Goal: Task Accomplishment & Management: Manage account settings

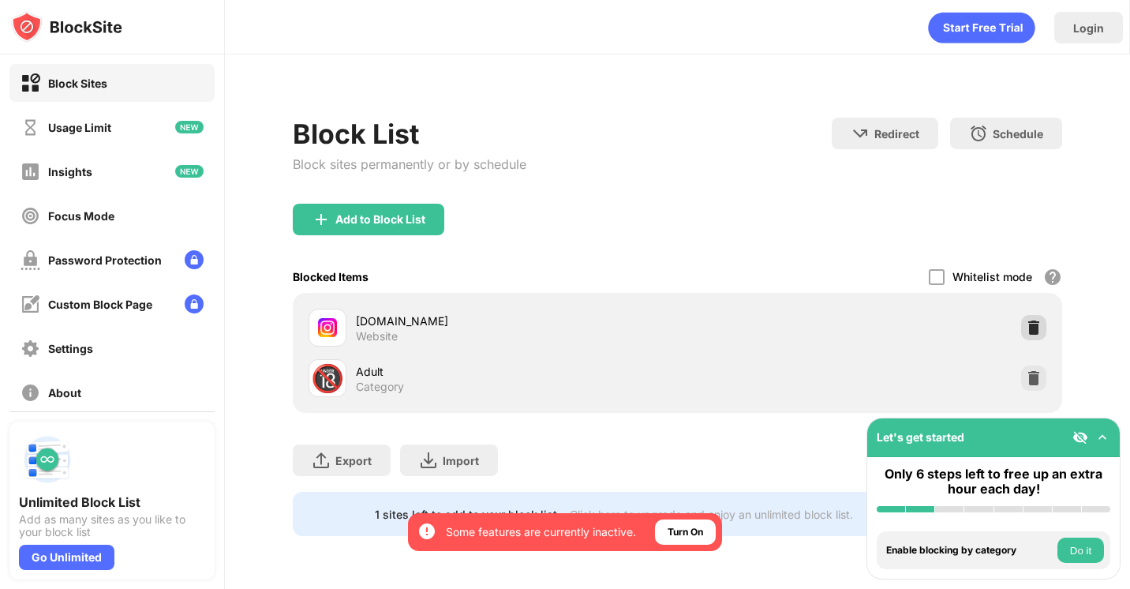
click at [1037, 331] on img at bounding box center [1034, 328] width 16 height 16
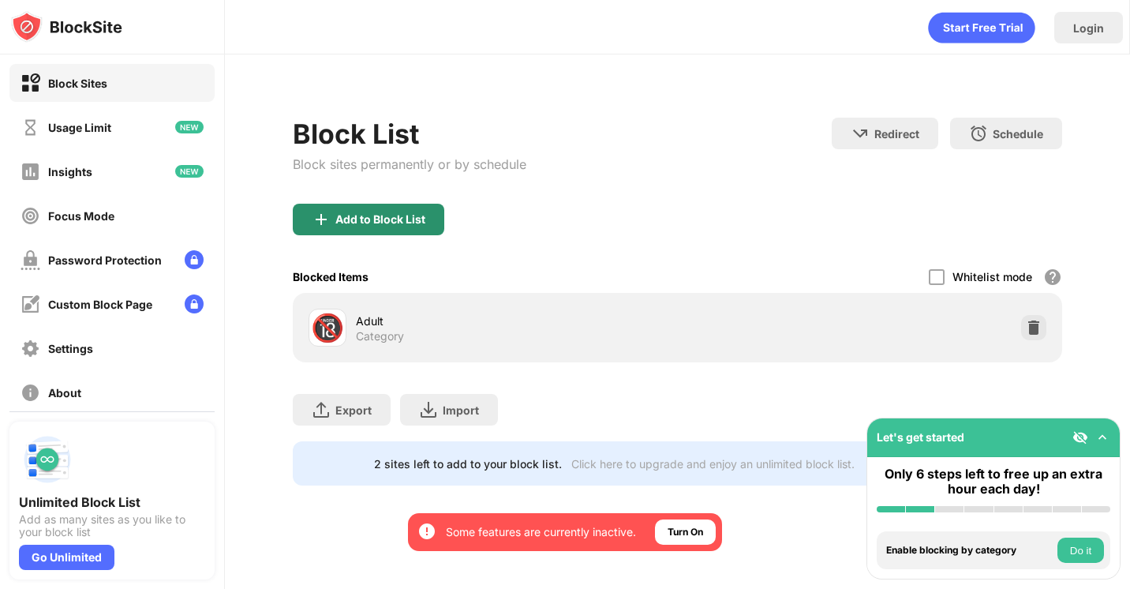
click at [387, 224] on div "Add to Block List" at bounding box center [380, 219] width 90 height 13
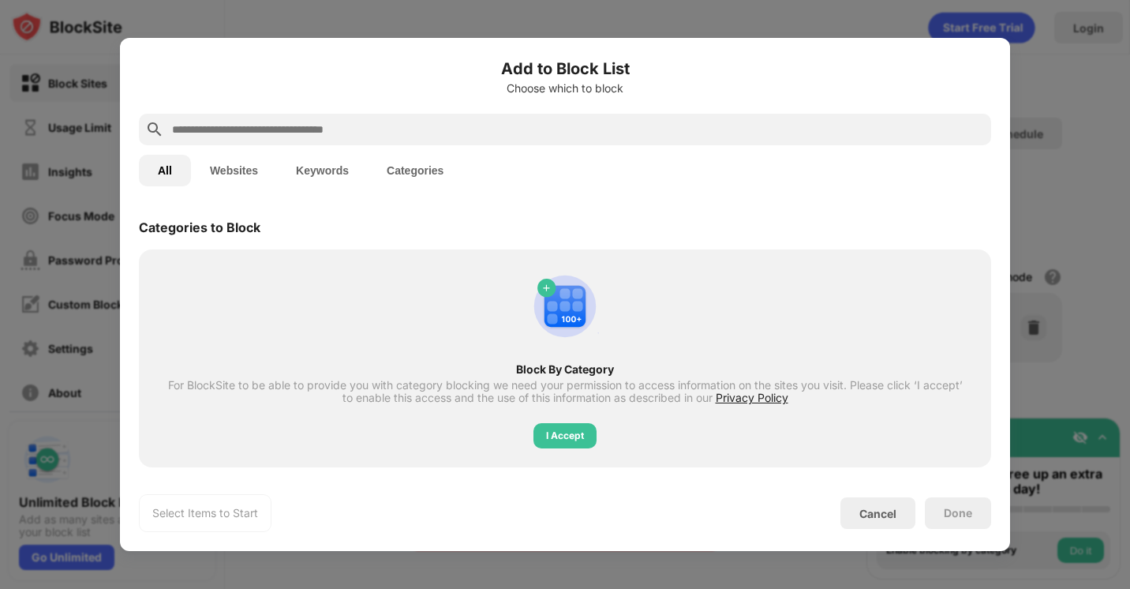
click at [400, 114] on div at bounding box center [565, 130] width 852 height 32
click at [398, 121] on input "text" at bounding box center [577, 129] width 814 height 19
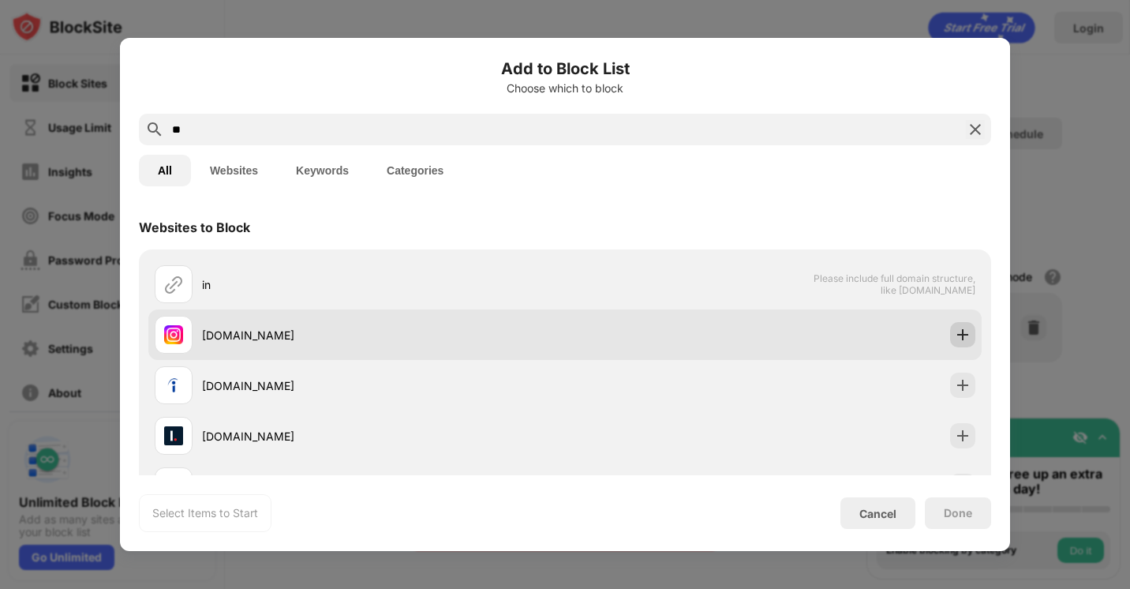
type input "**"
click at [968, 333] on img at bounding box center [963, 335] width 16 height 16
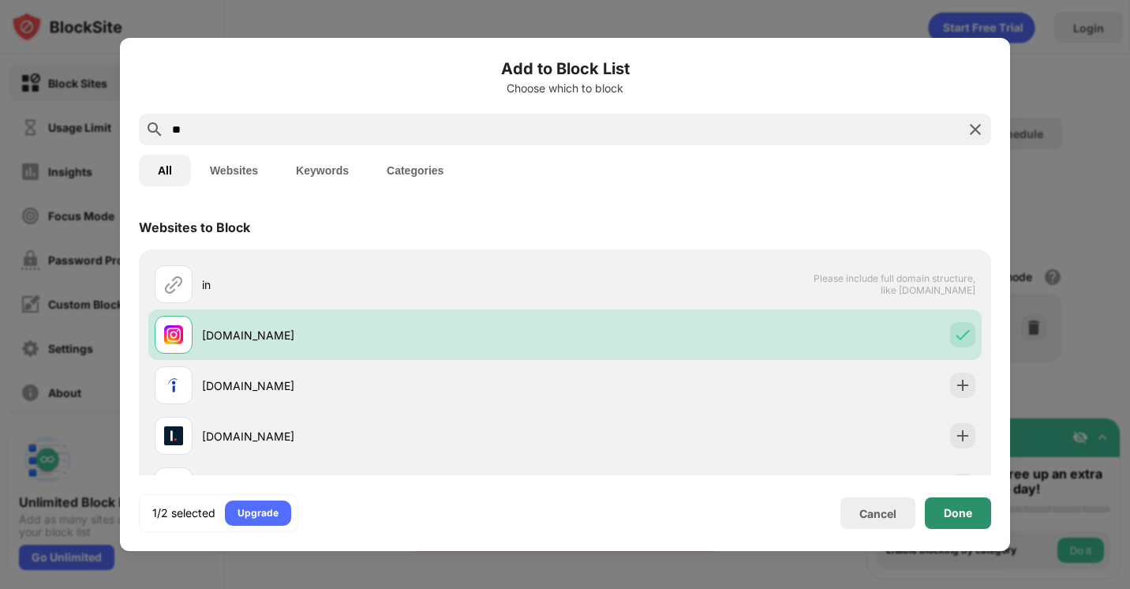
click at [958, 517] on div "Done" at bounding box center [958, 513] width 28 height 13
